Goal: Find specific page/section: Find specific page/section

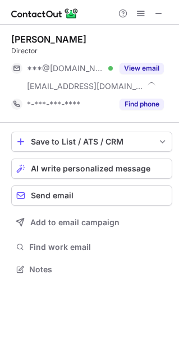
scroll to position [261, 179]
